Goal: Register for event/course

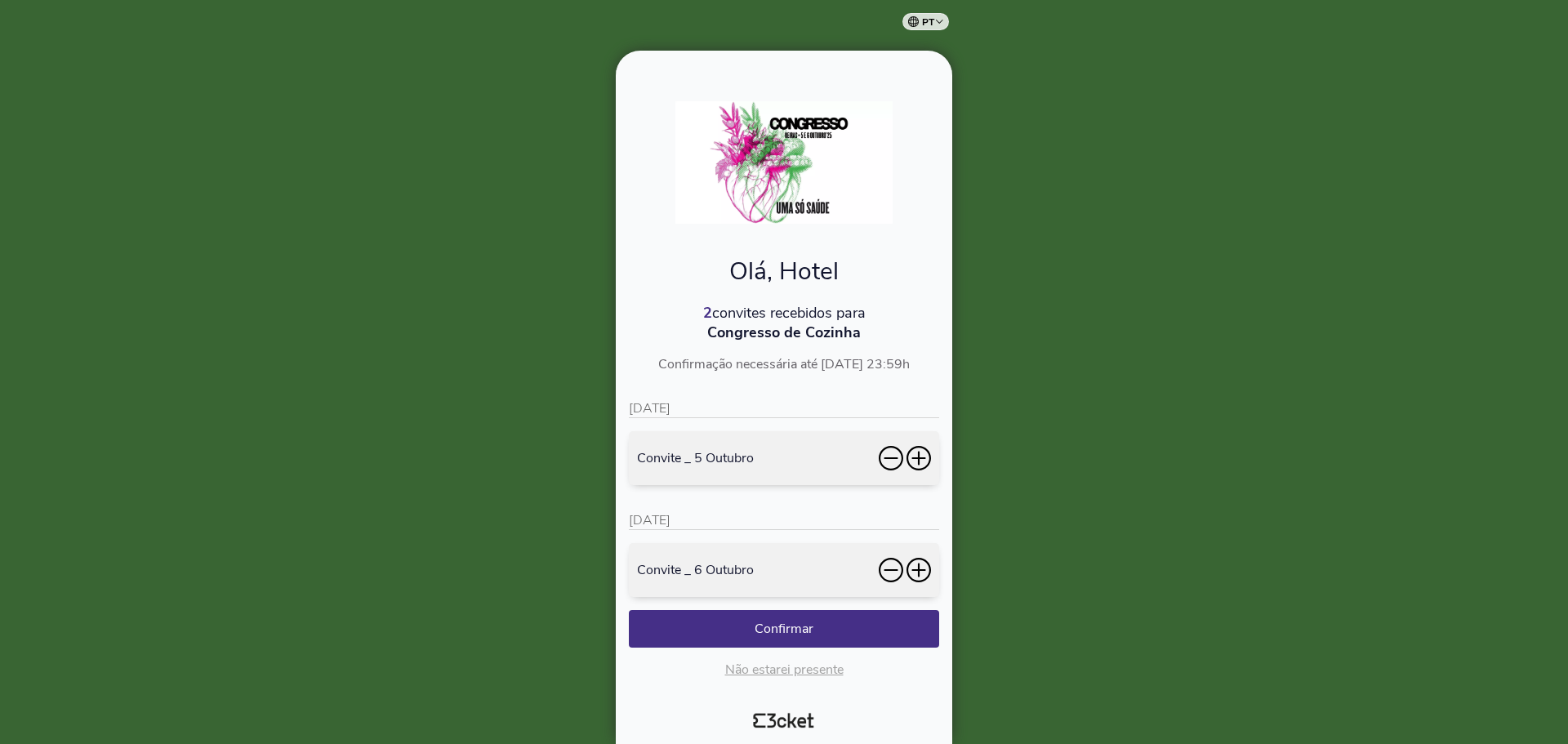
click at [801, 166] on img at bounding box center [784, 163] width 218 height 123
click at [792, 187] on img at bounding box center [784, 163] width 218 height 123
click at [804, 147] on img at bounding box center [784, 163] width 218 height 123
drag, startPoint x: 858, startPoint y: 334, endPoint x: 676, endPoint y: 339, distance: 182.1
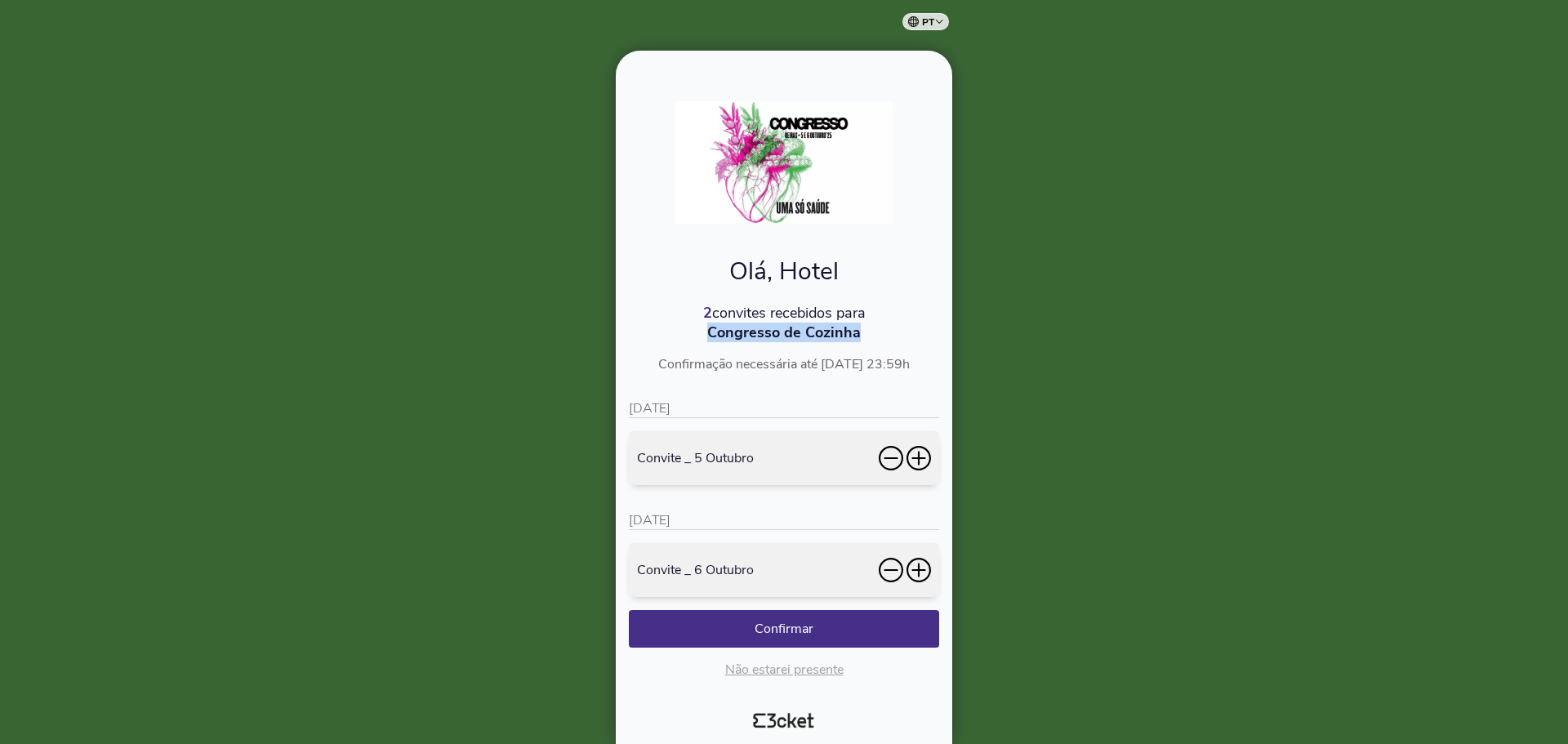
click at [676, 339] on p "Congresso de Cozinha" at bounding box center [784, 332] width 310 height 20
copy p "Congresso de Cozinha"
